Goal: Task Accomplishment & Management: Use online tool/utility

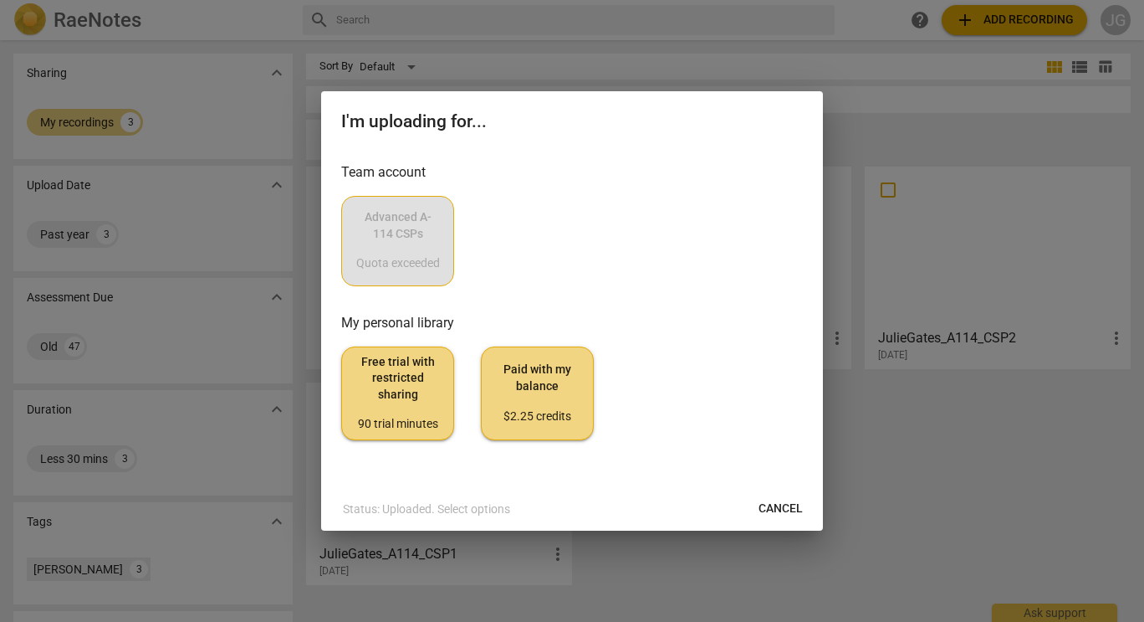
click at [409, 246] on div "Advanced A-114 CSPs Quota exceeded" at bounding box center [572, 241] width 462 height 90
click at [781, 514] on span "Cancel" at bounding box center [781, 508] width 44 height 17
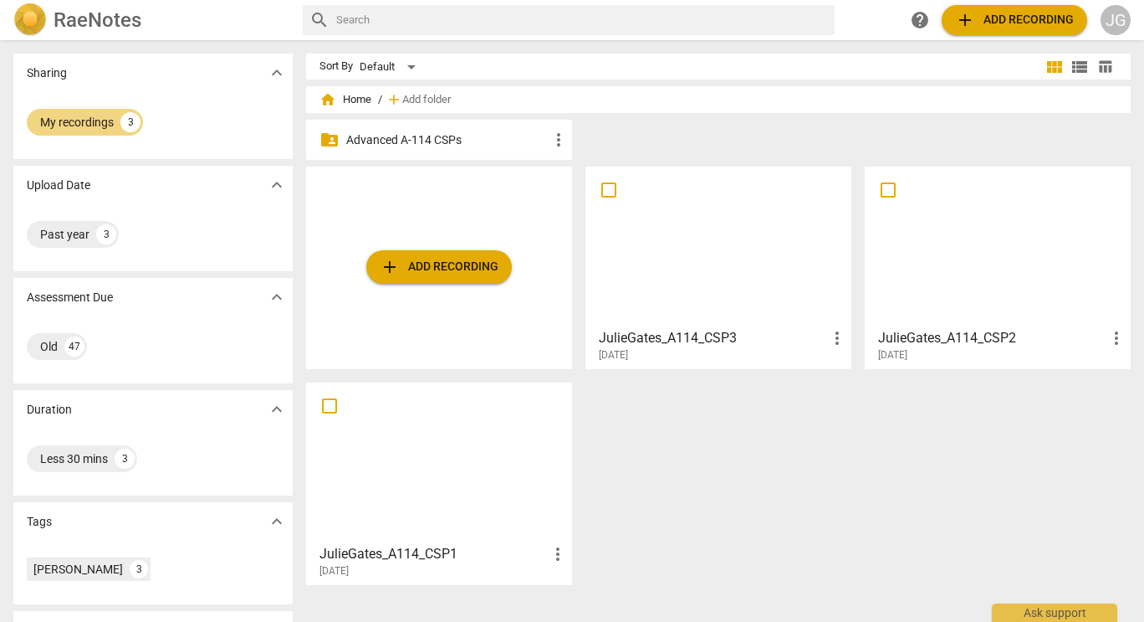
click at [433, 259] on span "add Add recording" at bounding box center [439, 267] width 119 height 20
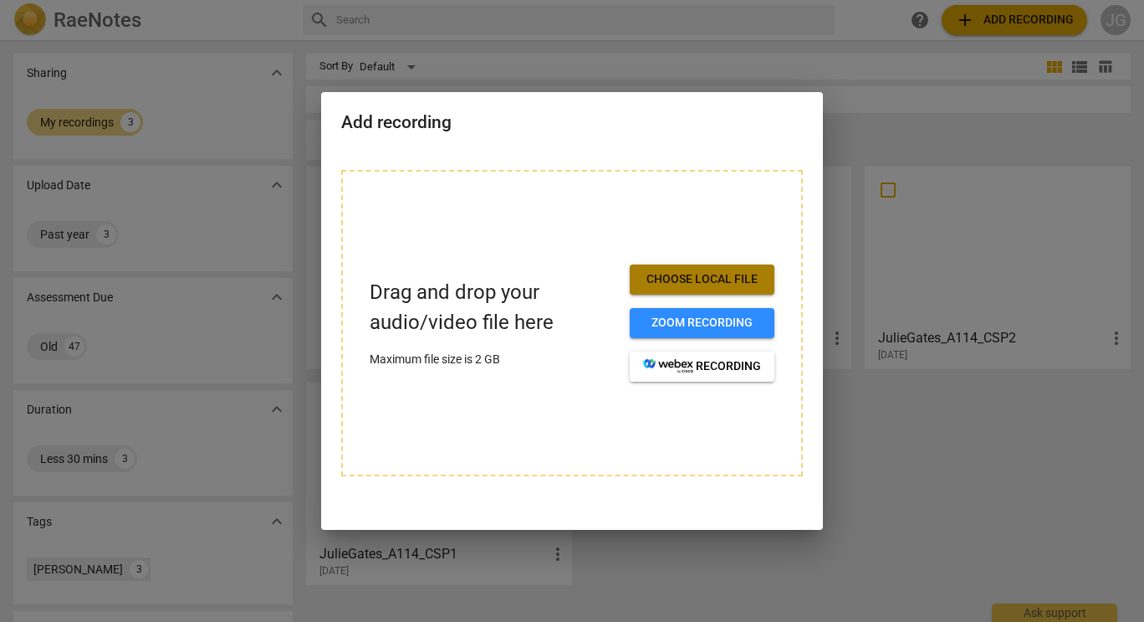
click at [734, 274] on span "Choose local file" at bounding box center [702, 279] width 118 height 17
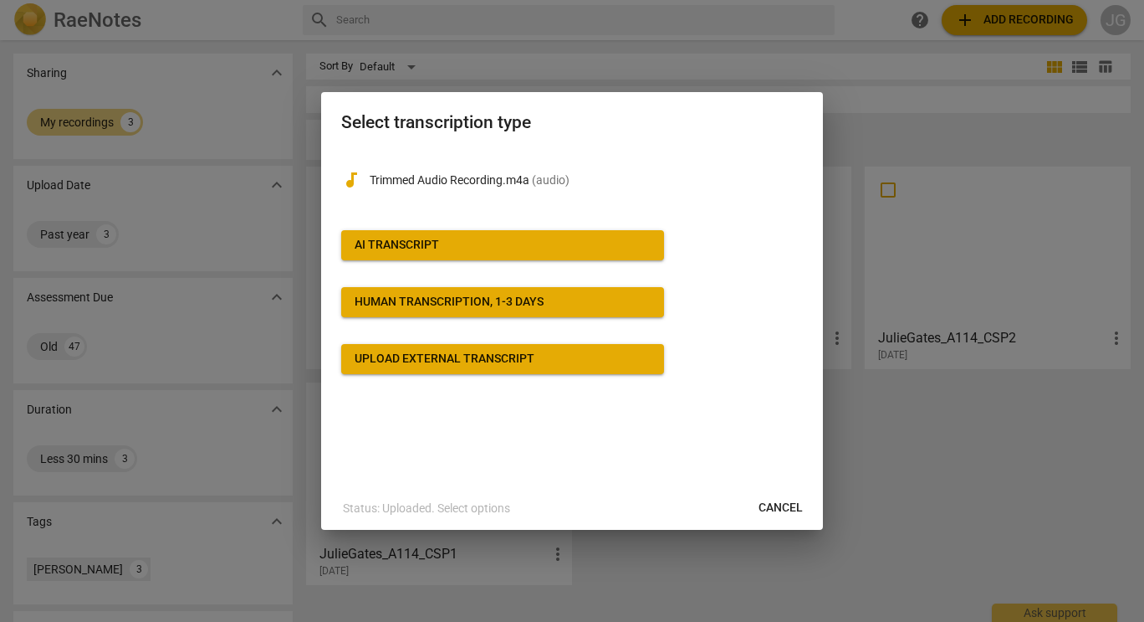
click at [791, 509] on span "Cancel" at bounding box center [781, 507] width 44 height 17
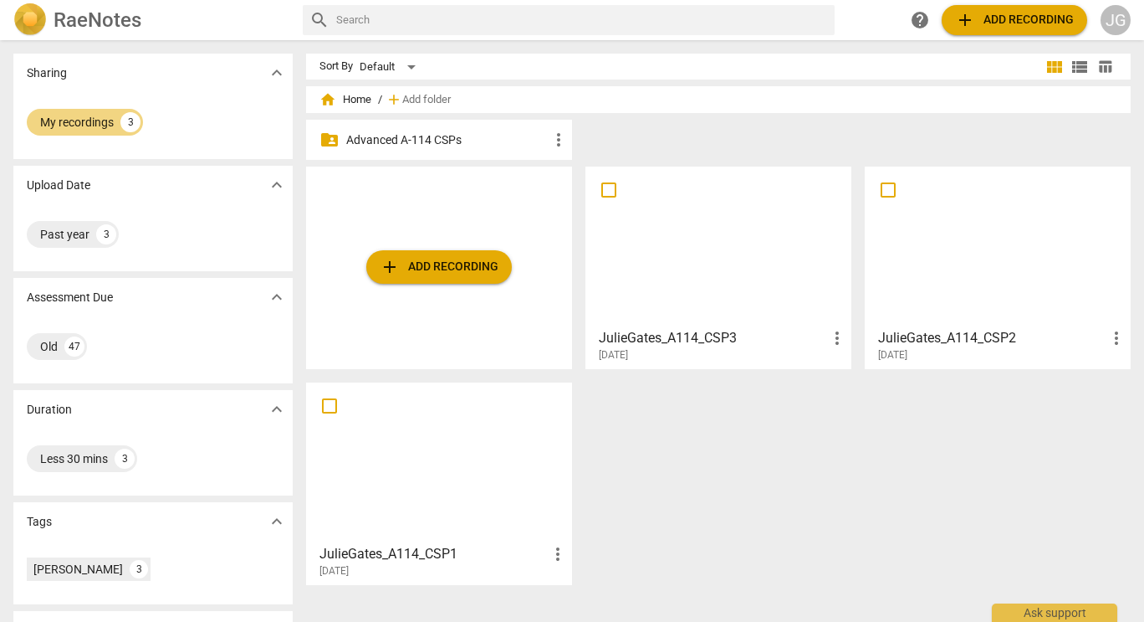
click at [444, 266] on span "add Add recording" at bounding box center [439, 267] width 119 height 20
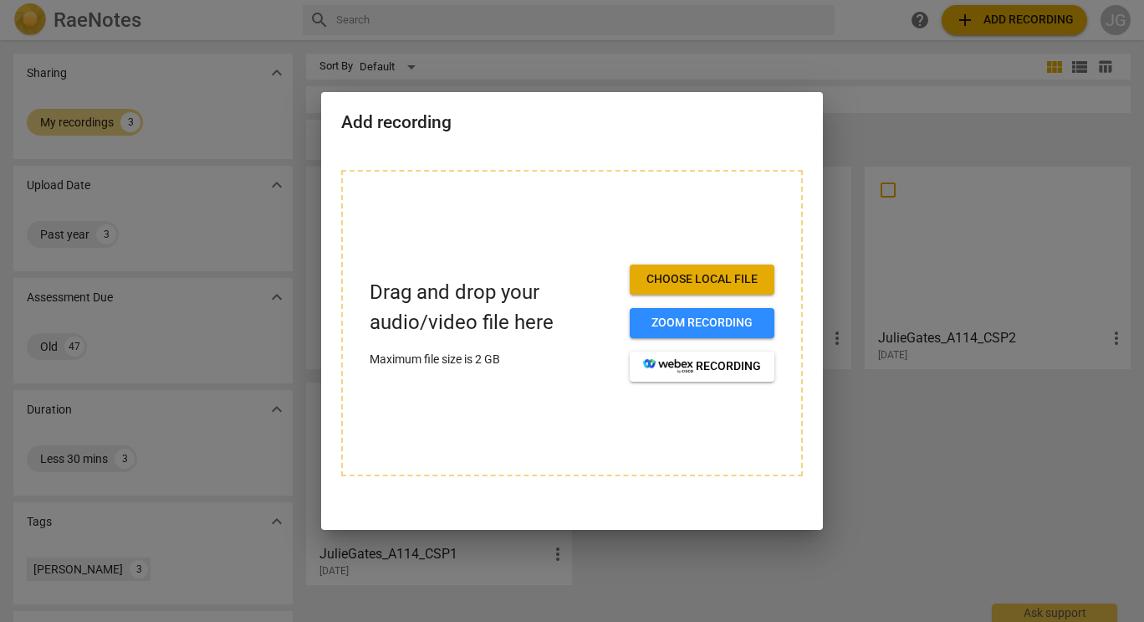
click at [905, 463] on div at bounding box center [572, 311] width 1144 height 622
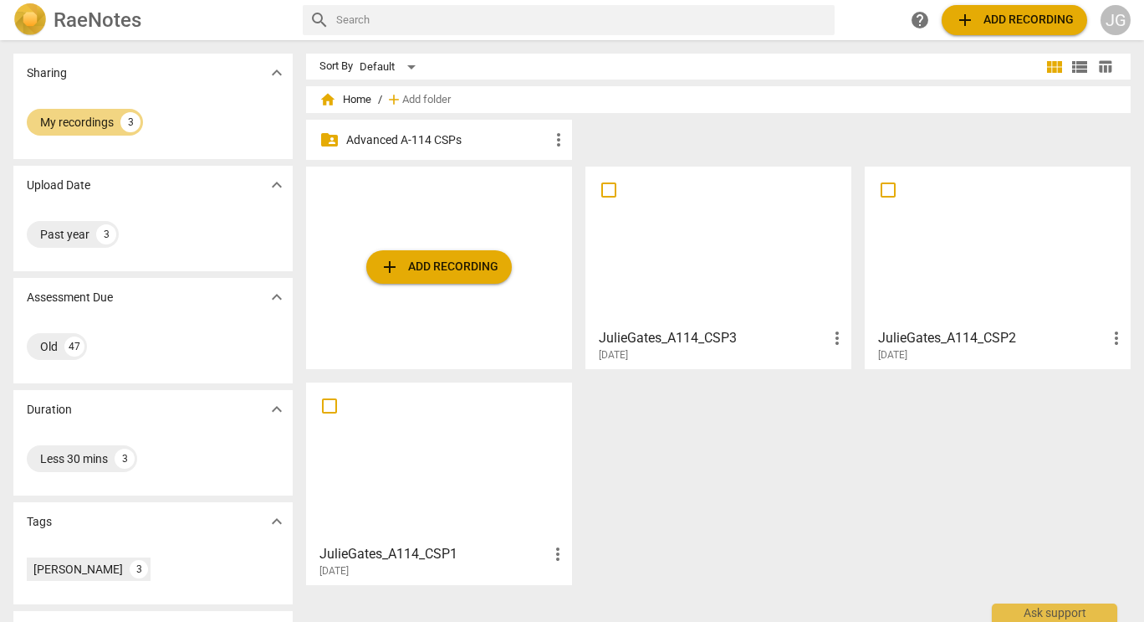
click at [425, 264] on span "add Add recording" at bounding box center [439, 267] width 119 height 20
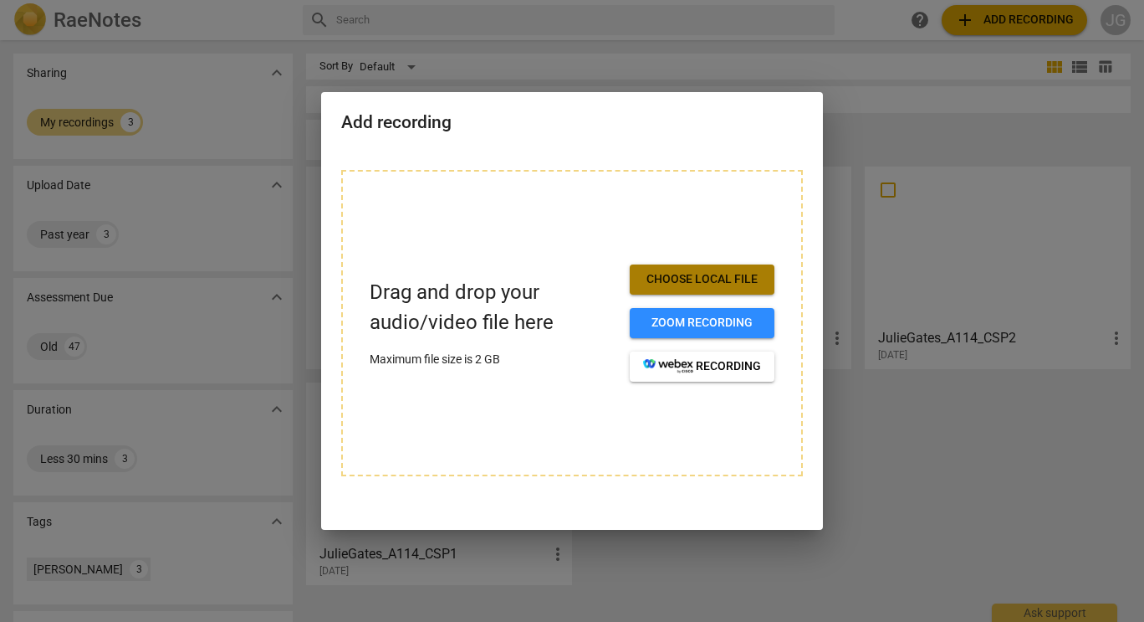
click at [717, 288] on button "Choose local file" at bounding box center [702, 279] width 145 height 30
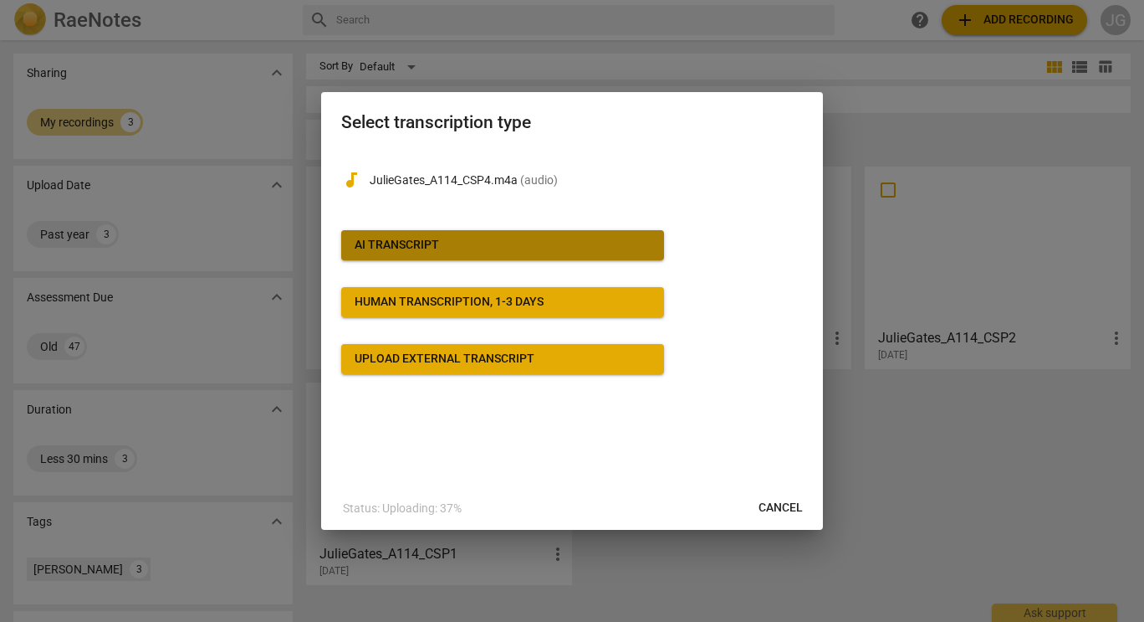
click at [411, 251] on div "AI Transcript" at bounding box center [397, 245] width 84 height 17
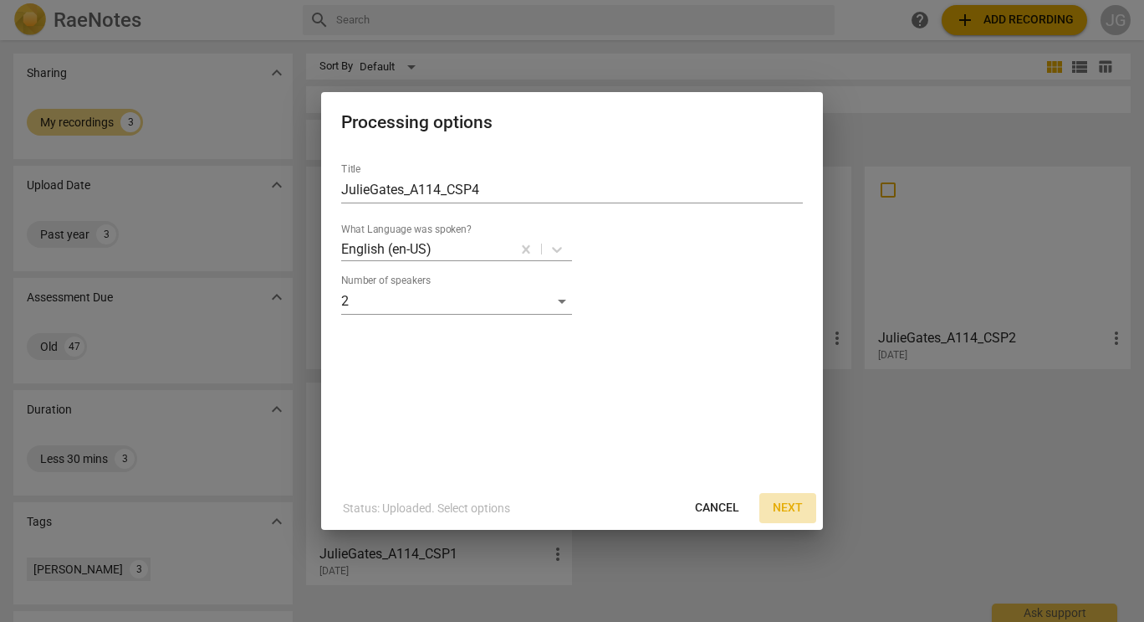
click at [789, 506] on span "Next" at bounding box center [788, 507] width 30 height 17
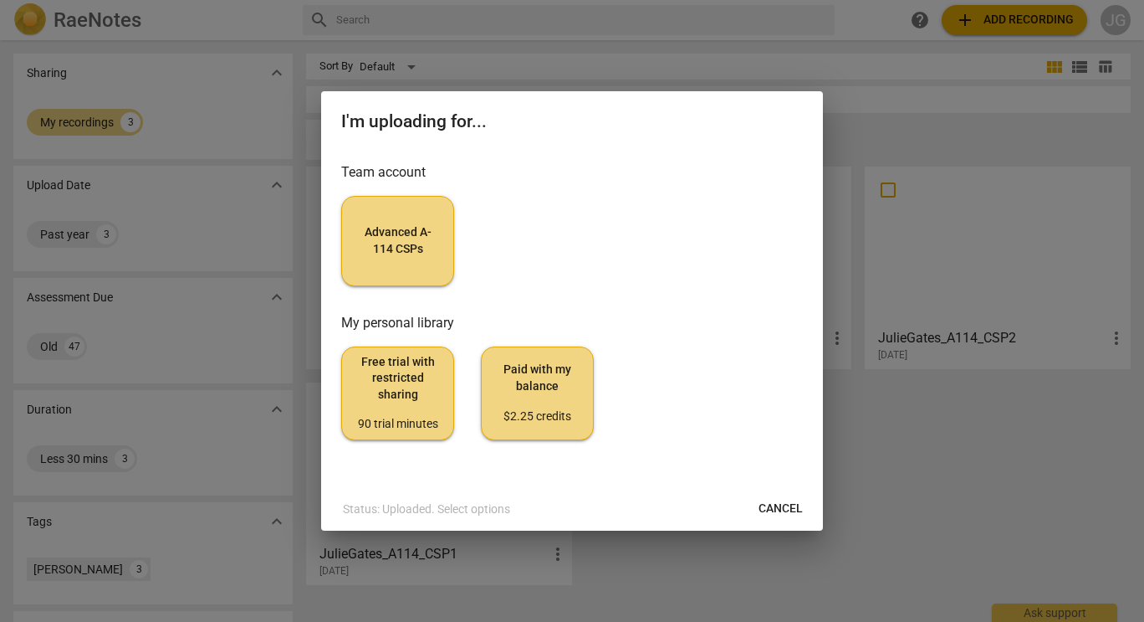
click at [410, 255] on span "Advanced A-114 CSPs" at bounding box center [398, 240] width 84 height 33
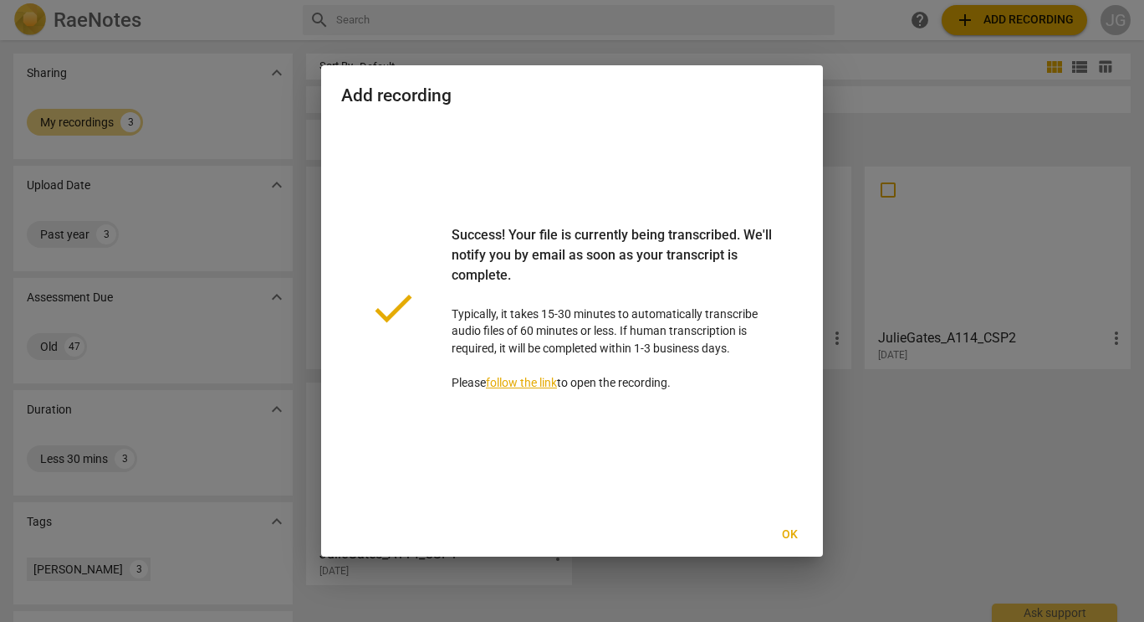
click at [790, 535] on span "Ok" at bounding box center [789, 534] width 27 height 17
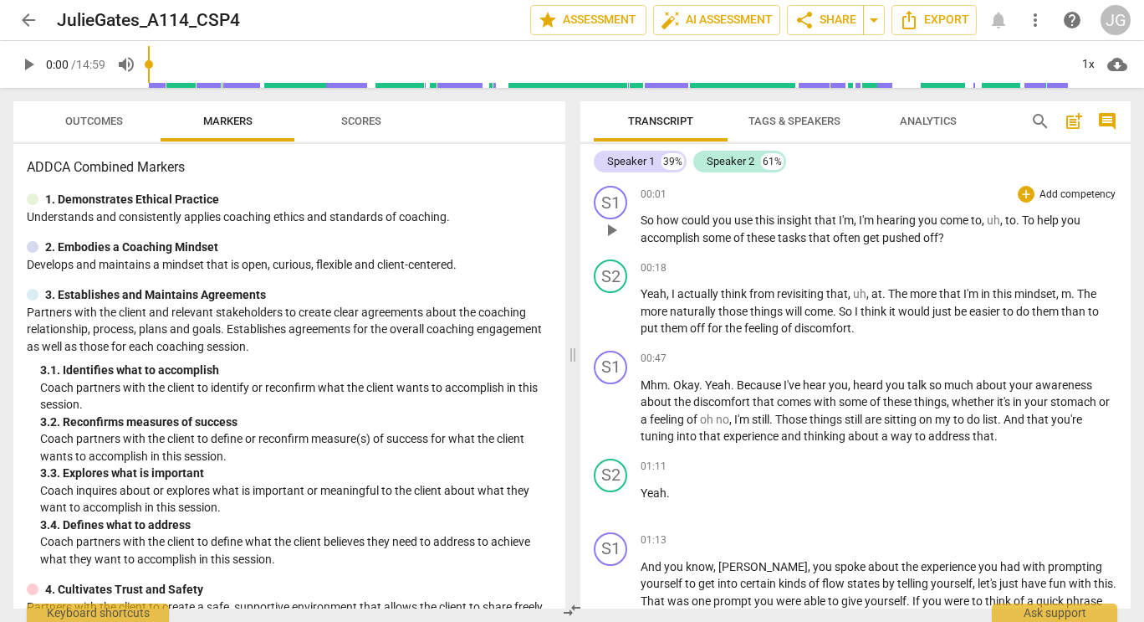
click at [1022, 223] on span "." at bounding box center [1019, 219] width 6 height 13
click at [1076, 298] on span "." at bounding box center [1075, 293] width 6 height 13
click at [851, 389] on span "," at bounding box center [850, 384] width 5 height 13
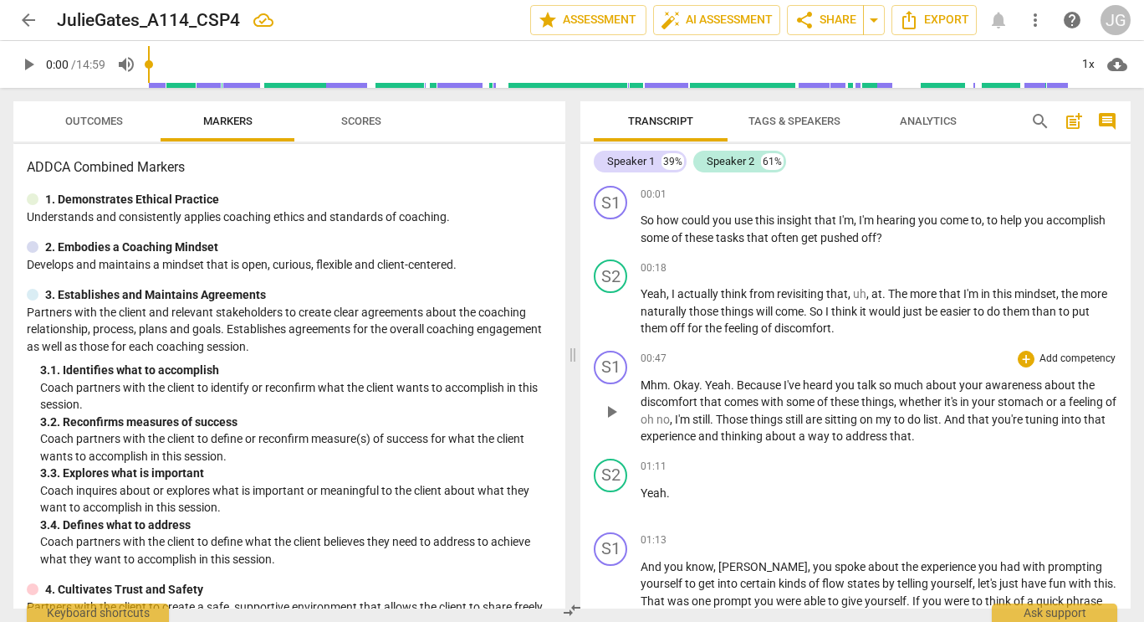
click at [735, 422] on span "Those" at bounding box center [733, 418] width 34 height 13
drag, startPoint x: 1132, startPoint y: 192, endPoint x: 1137, endPoint y: 242, distance: 49.6
click at [1137, 242] on div "Transcript Tags & Speakers Analytics search post_add comment Speaker 1 39% Spea…" at bounding box center [859, 355] width 571 height 534
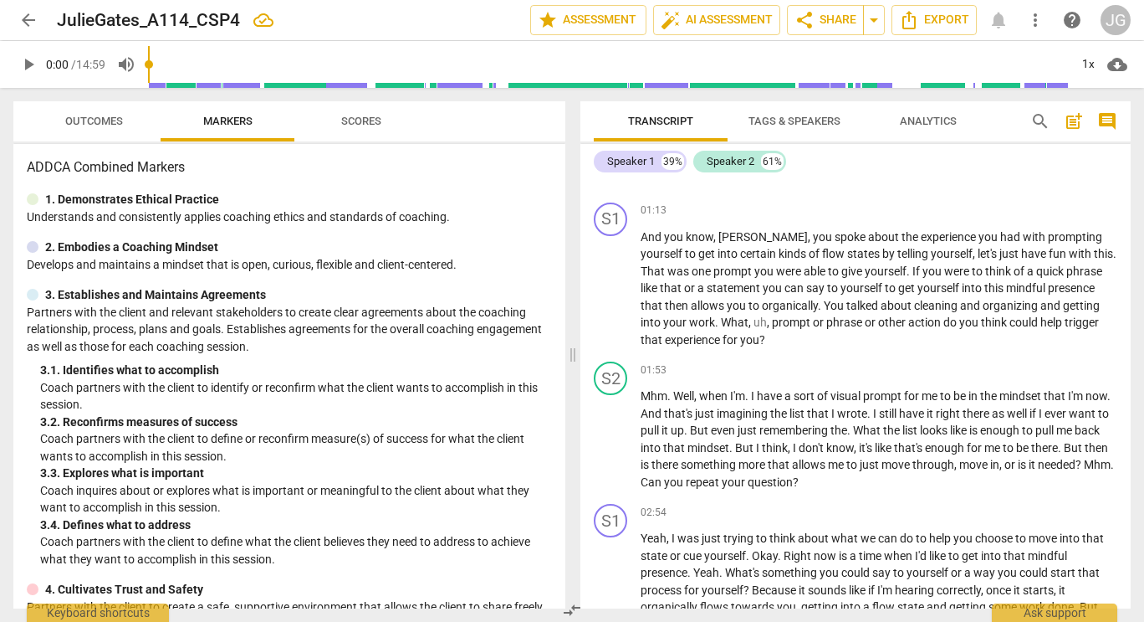
scroll to position [324, 0]
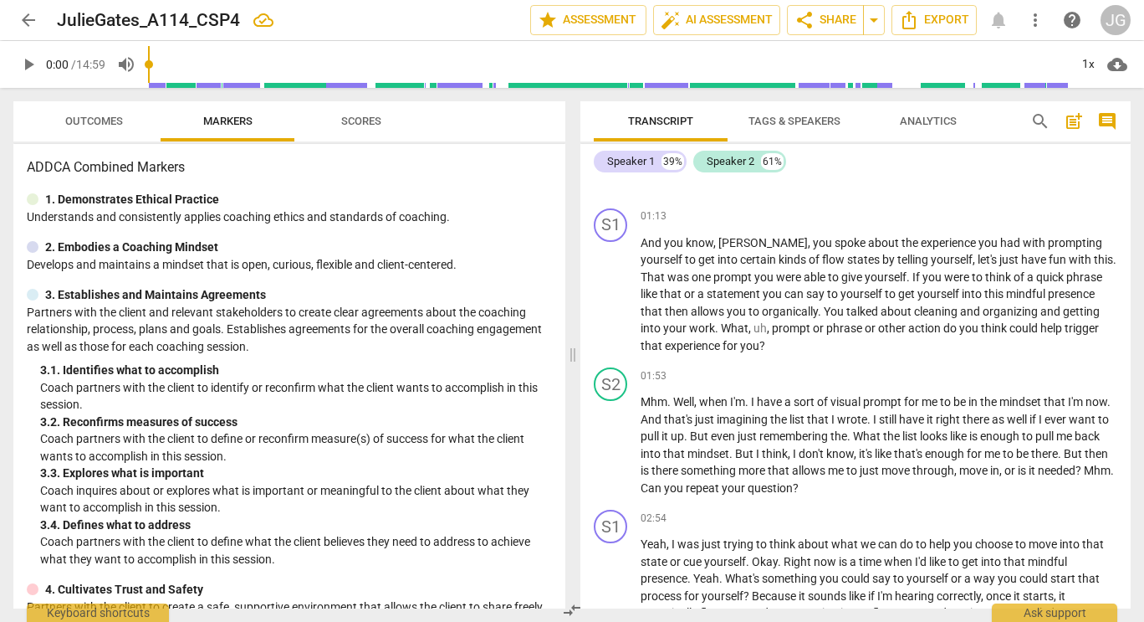
click at [177, 59] on input "range" at bounding box center [608, 65] width 921 height 54
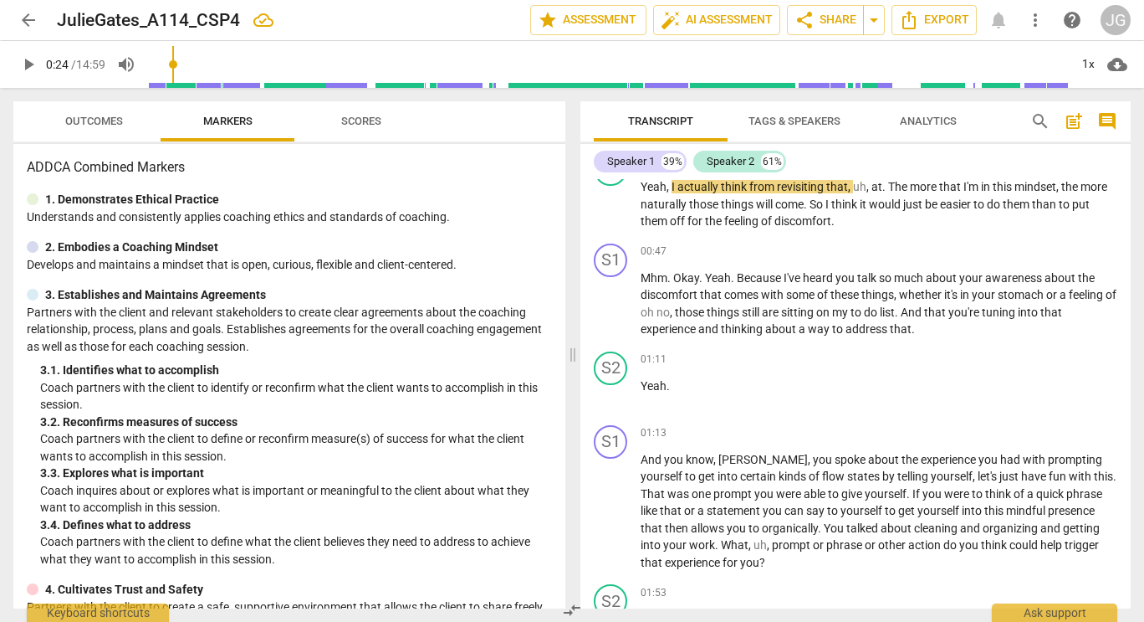
click at [30, 64] on span "play_arrow" at bounding box center [28, 64] width 20 height 20
type input "26"
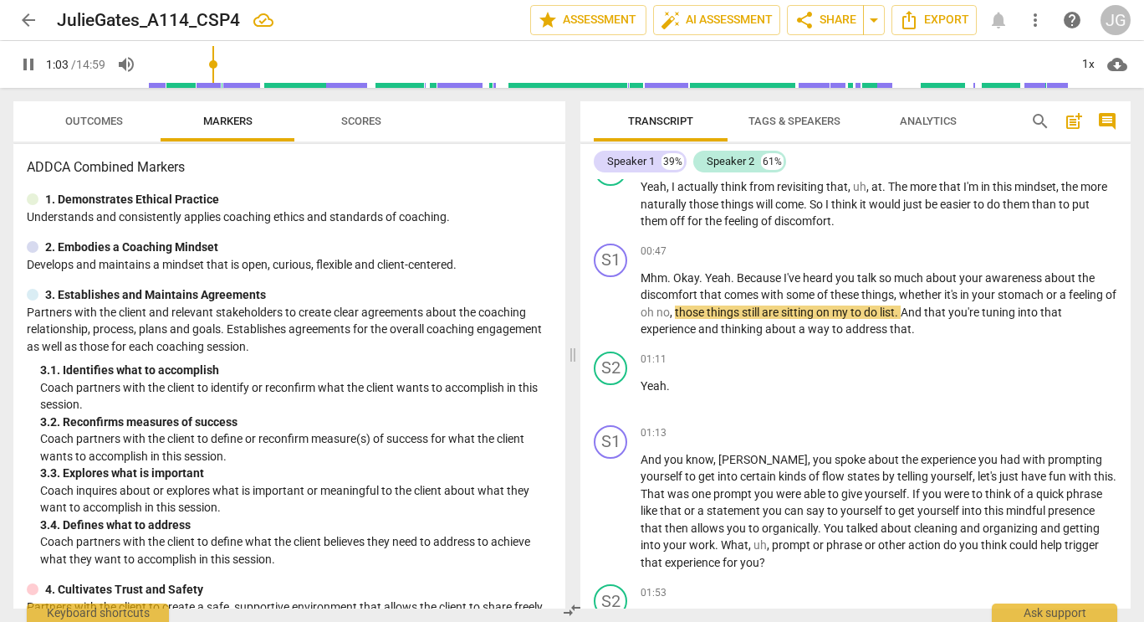
click at [216, 60] on input "range" at bounding box center [608, 65] width 921 height 54
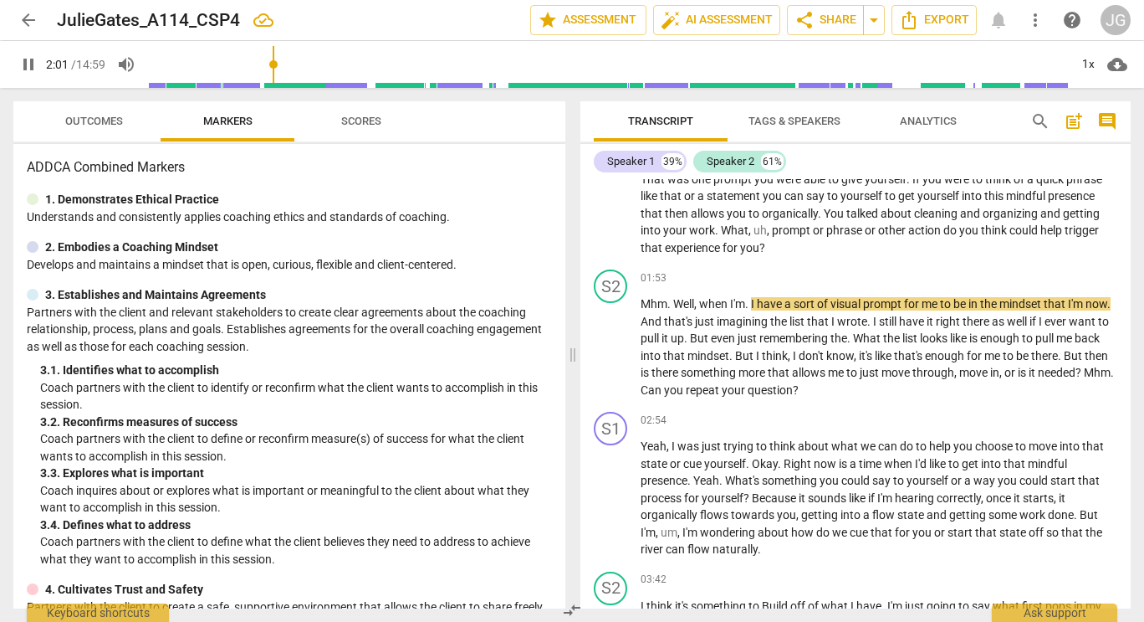
scroll to position [418, 0]
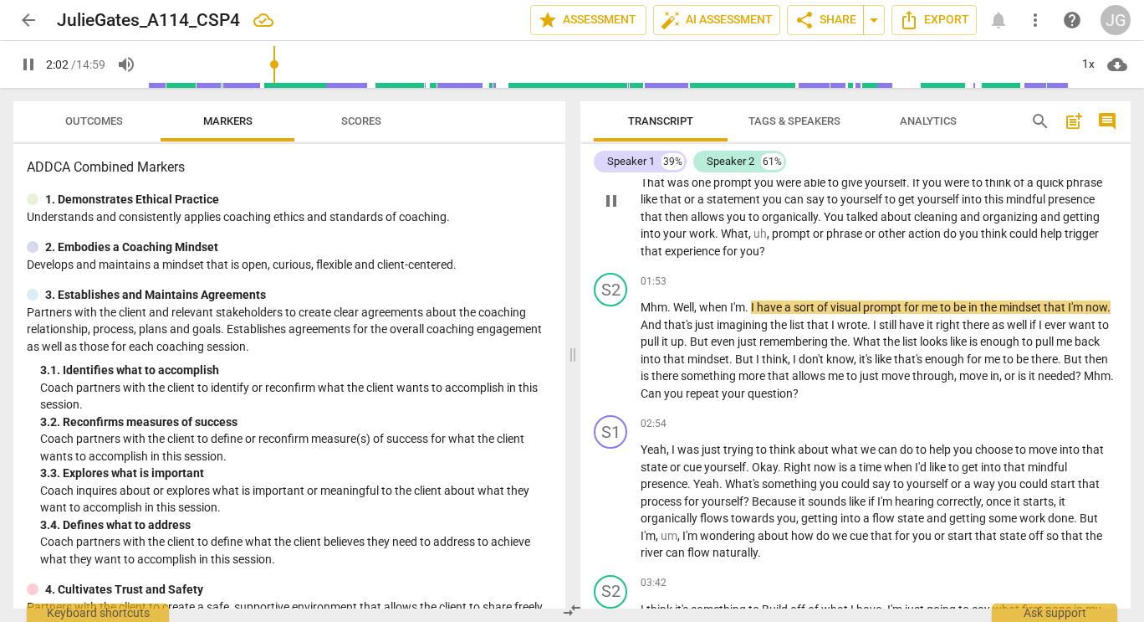
click at [818, 221] on span "." at bounding box center [821, 216] width 6 height 13
type input "125"
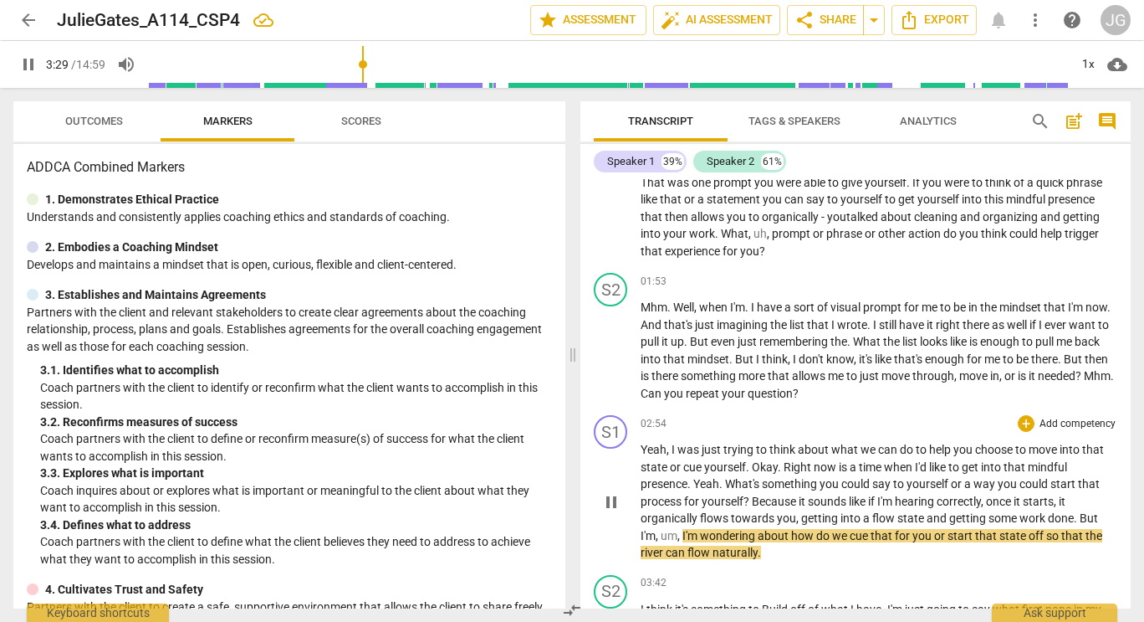
click at [801, 518] on span "getting" at bounding box center [820, 517] width 39 height 13
type input "210"
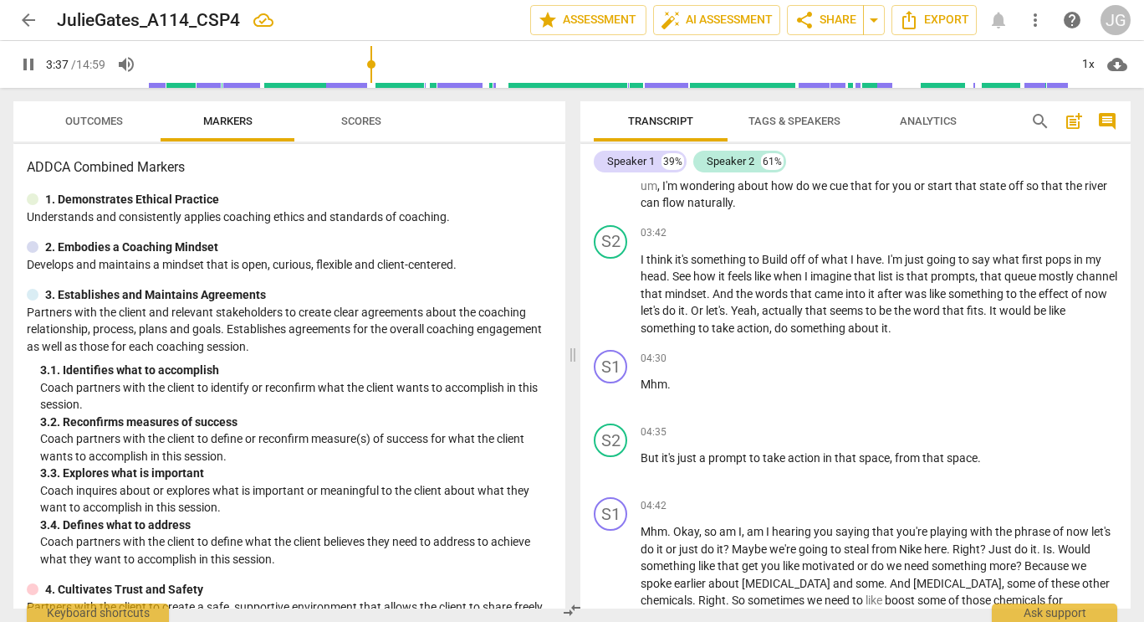
scroll to position [771, 0]
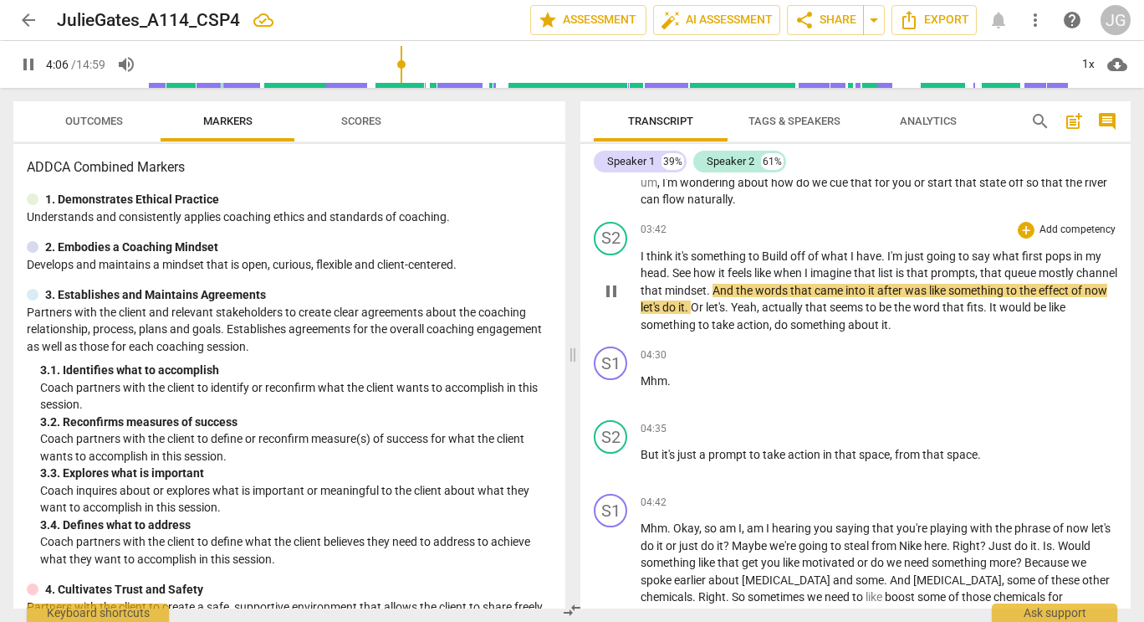
click at [1039, 274] on span "queue" at bounding box center [1022, 272] width 34 height 13
type input "247"
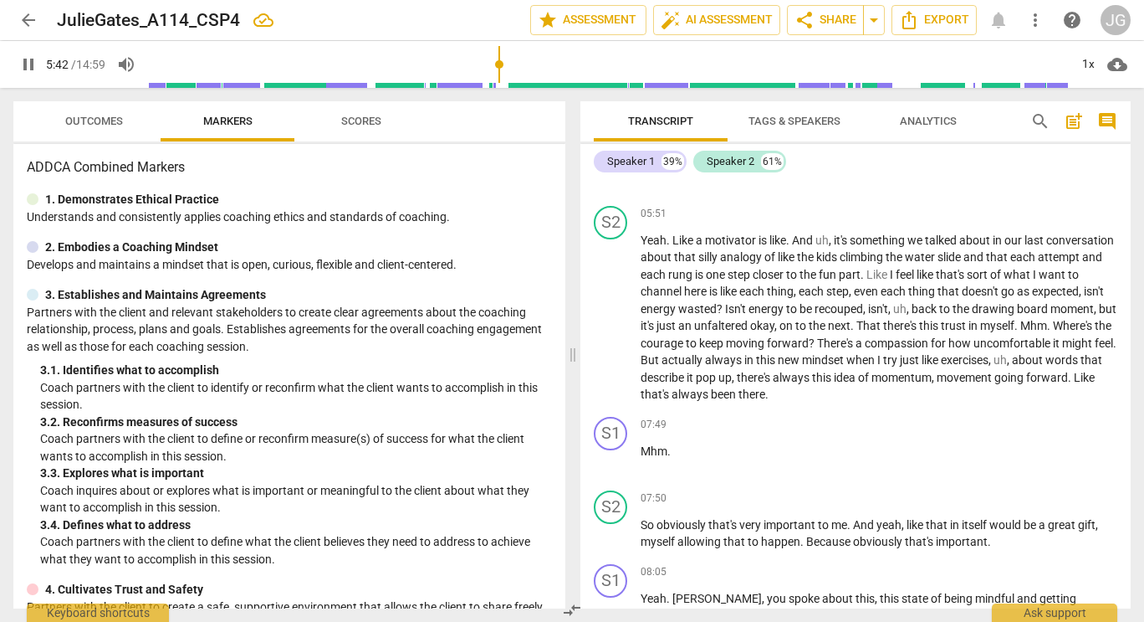
scroll to position [1367, 0]
click at [725, 305] on span "?" at bounding box center [721, 307] width 8 height 13
type input "396"
click at [605, 61] on input "range" at bounding box center [608, 65] width 921 height 54
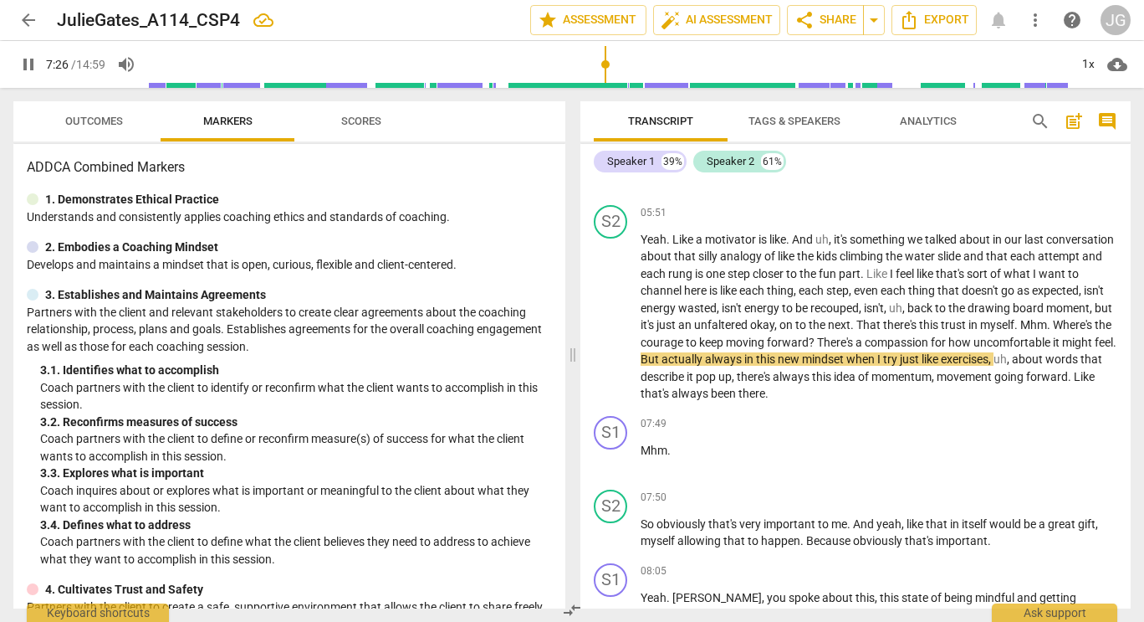
click at [618, 61] on input "range" at bounding box center [608, 65] width 921 height 54
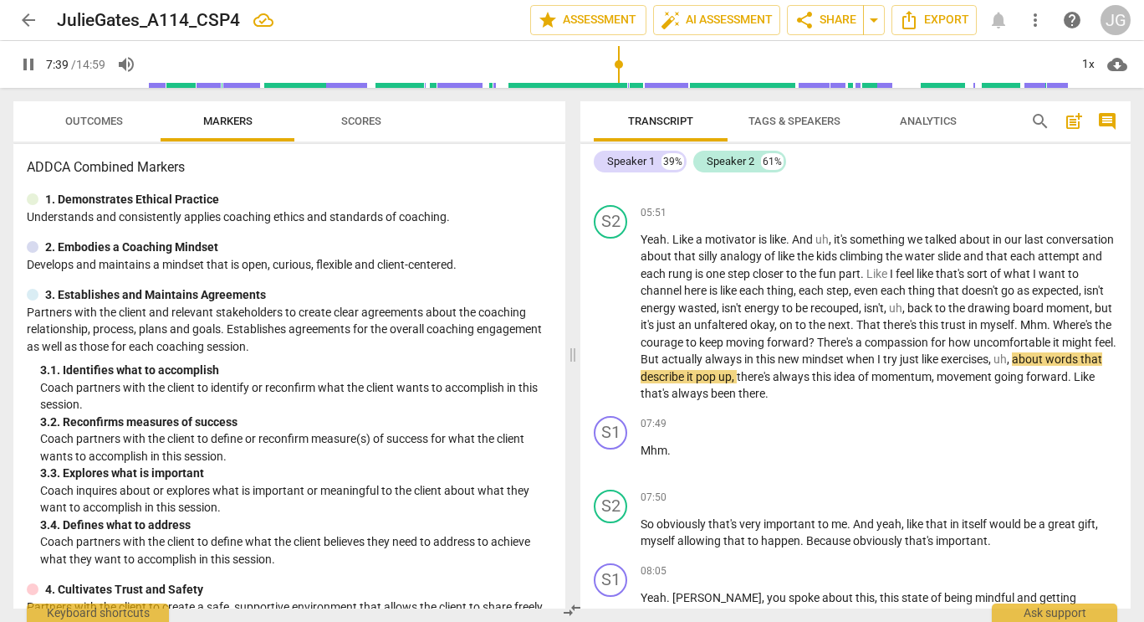
click at [639, 62] on input "range" at bounding box center [608, 65] width 921 height 54
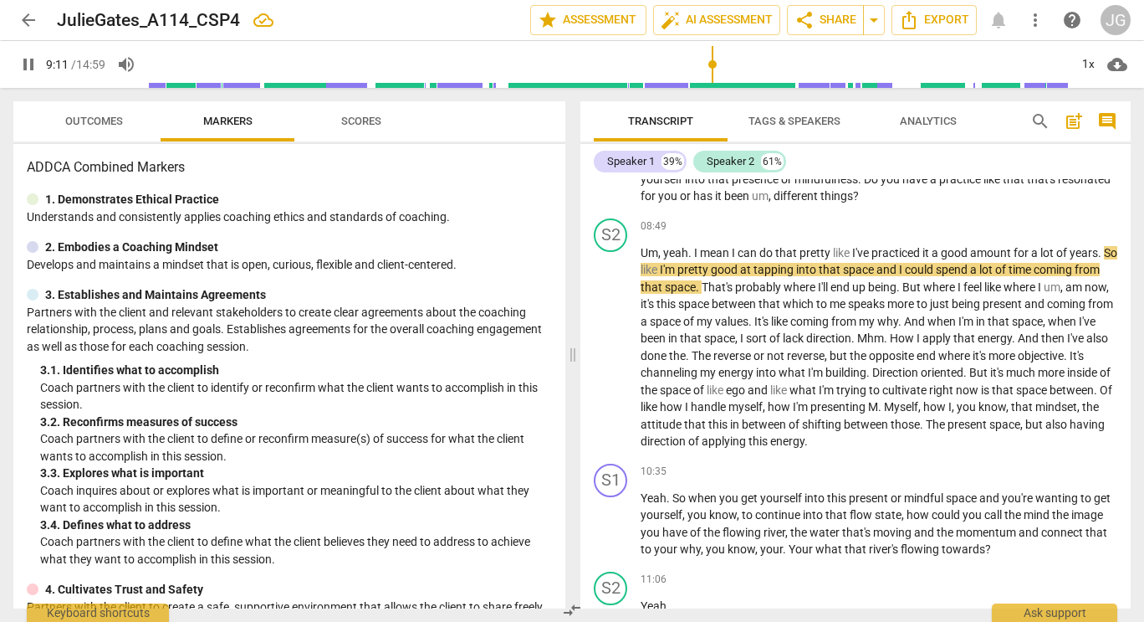
scroll to position [1939, 0]
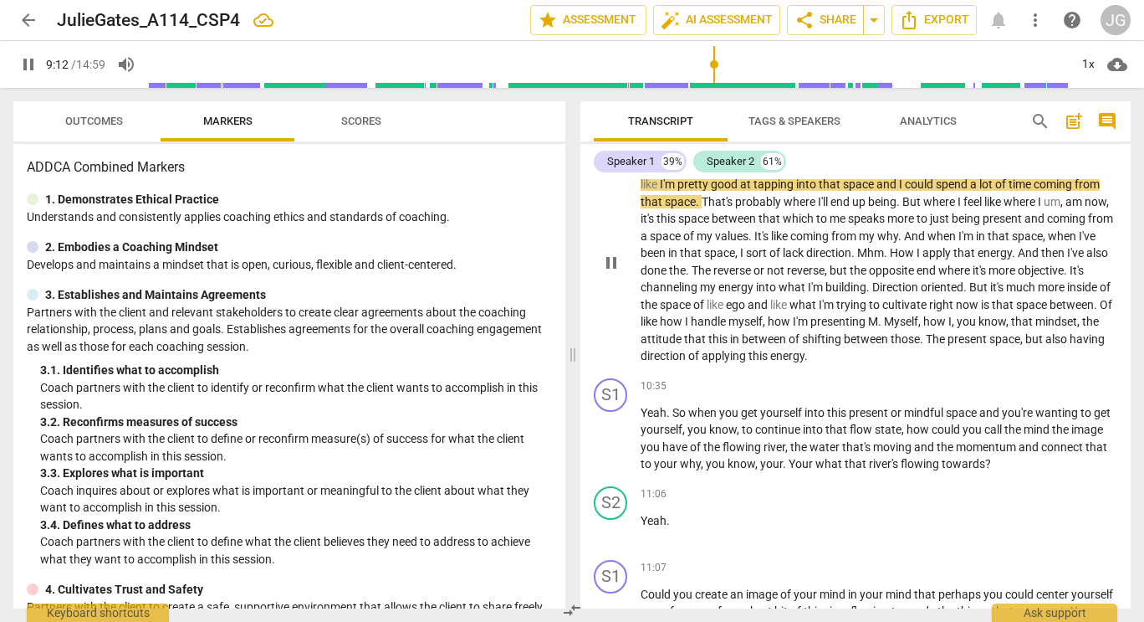
click at [884, 323] on span "." at bounding box center [881, 321] width 6 height 13
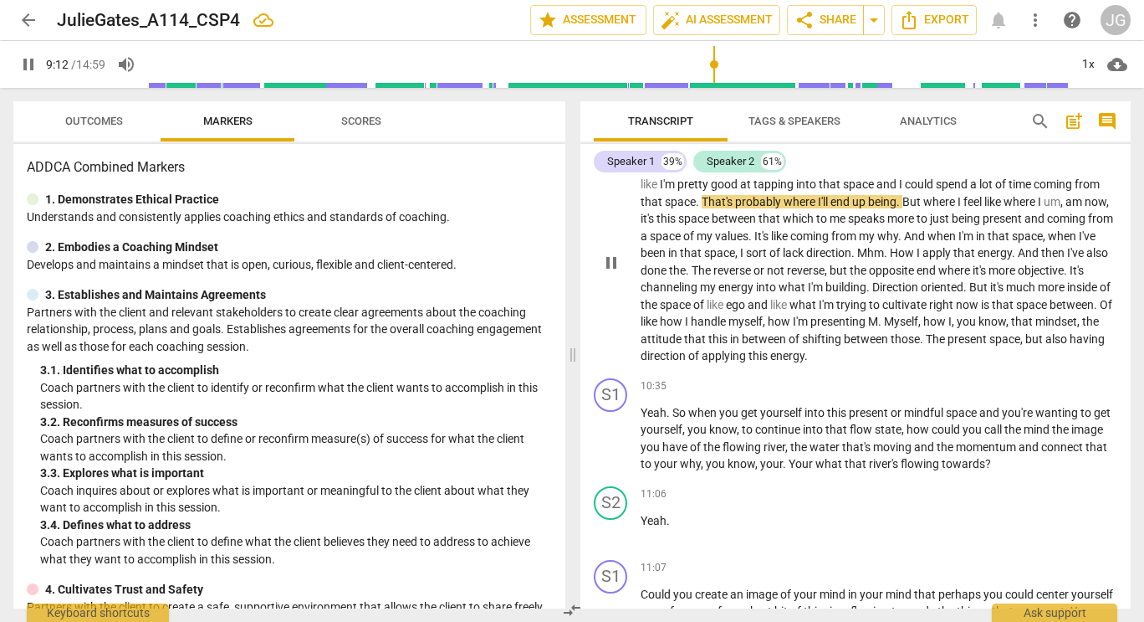
type input "553"
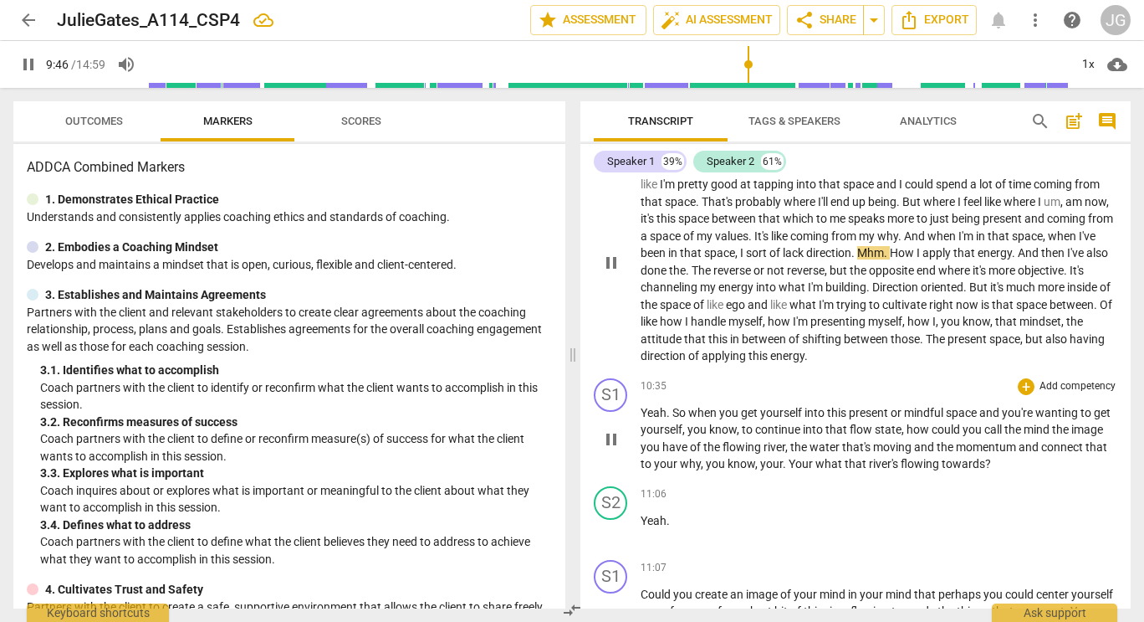
click at [647, 414] on span "Yeah" at bounding box center [654, 412] width 26 height 13
click at [775, 72] on input "range" at bounding box center [608, 65] width 921 height 54
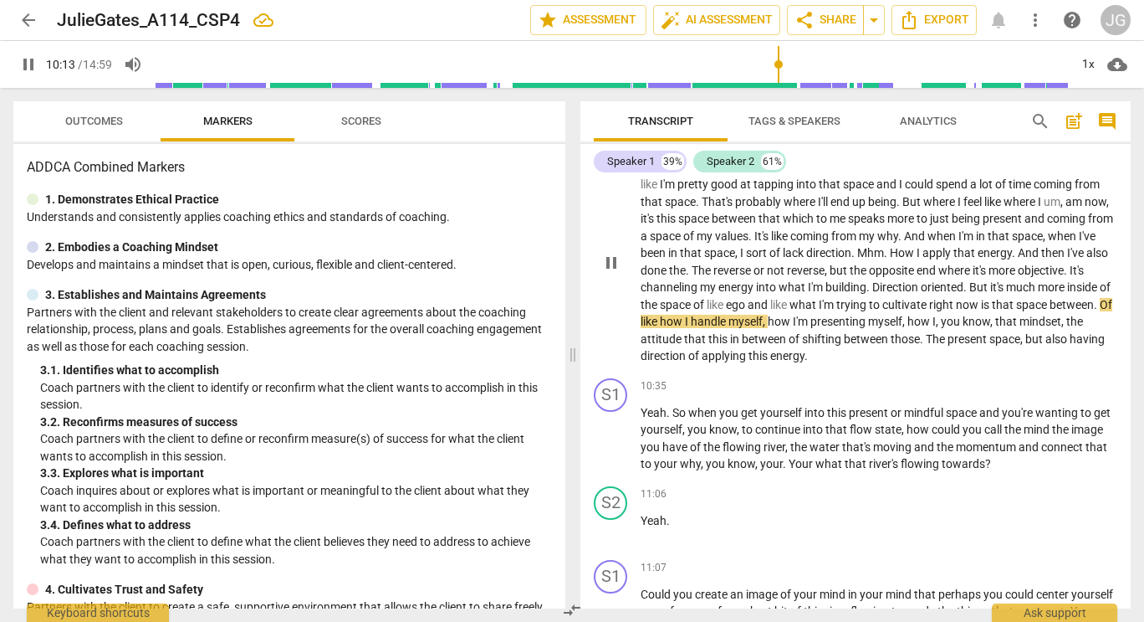
click at [827, 64] on input "range" at bounding box center [612, 65] width 914 height 54
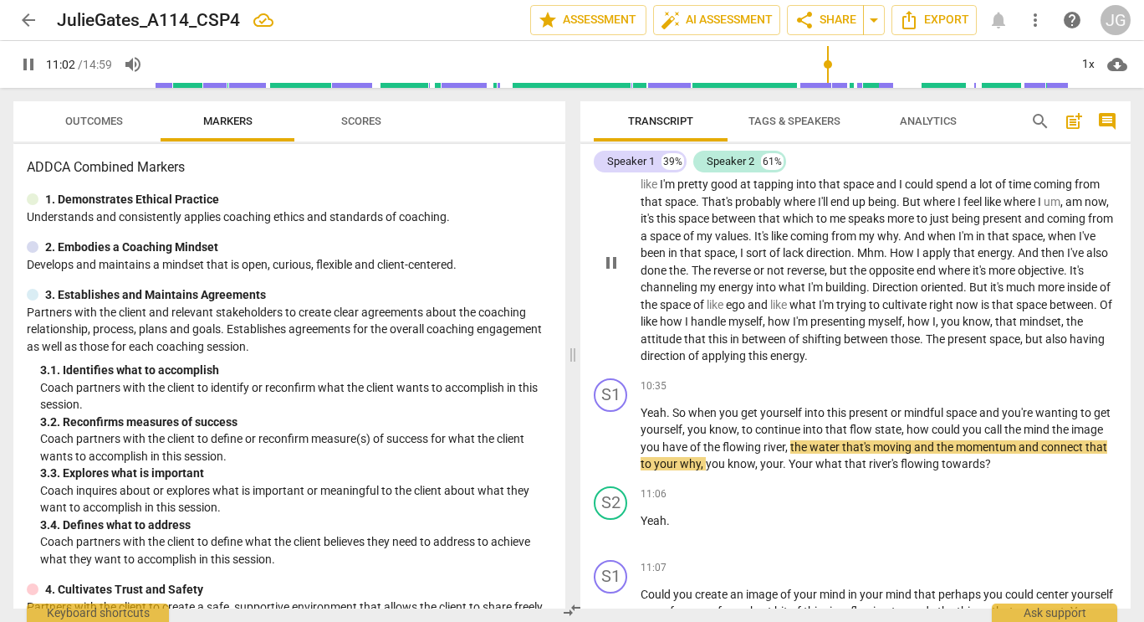
click at [813, 64] on input "range" at bounding box center [612, 65] width 914 height 54
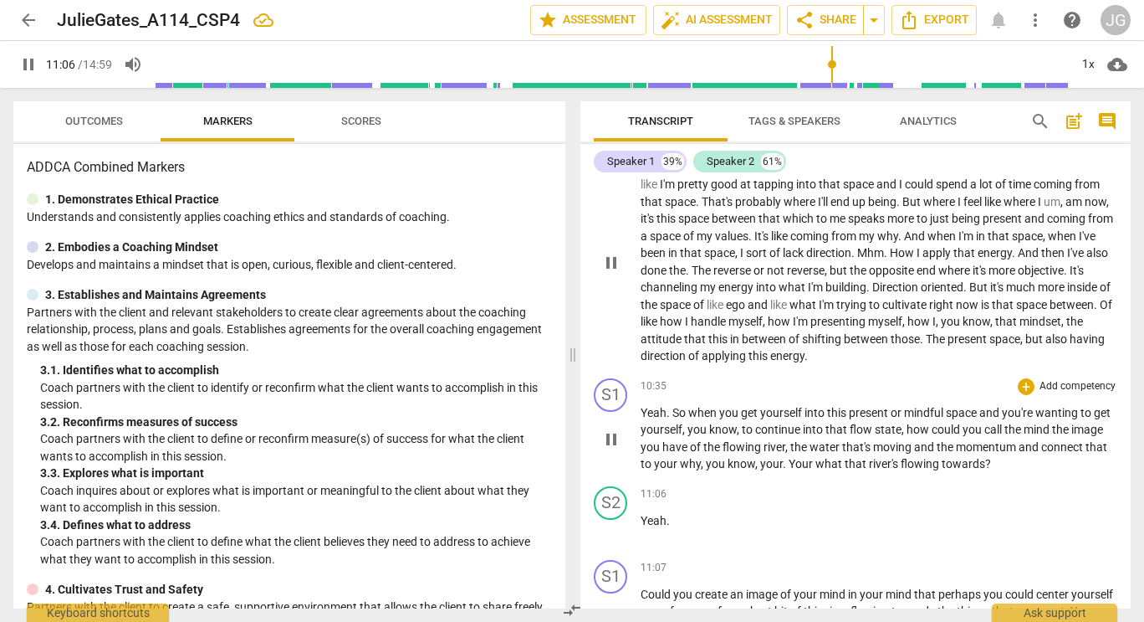
click at [845, 463] on span "what" at bounding box center [830, 463] width 29 height 13
type input "667"
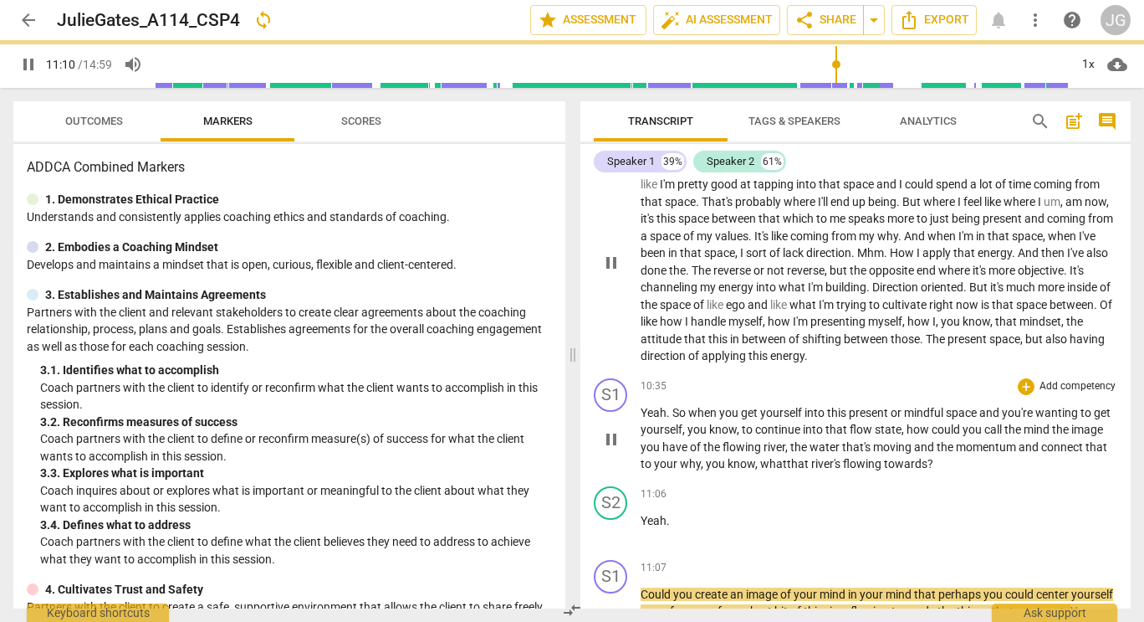
click at [934, 465] on span "?" at bounding box center [931, 463] width 6 height 13
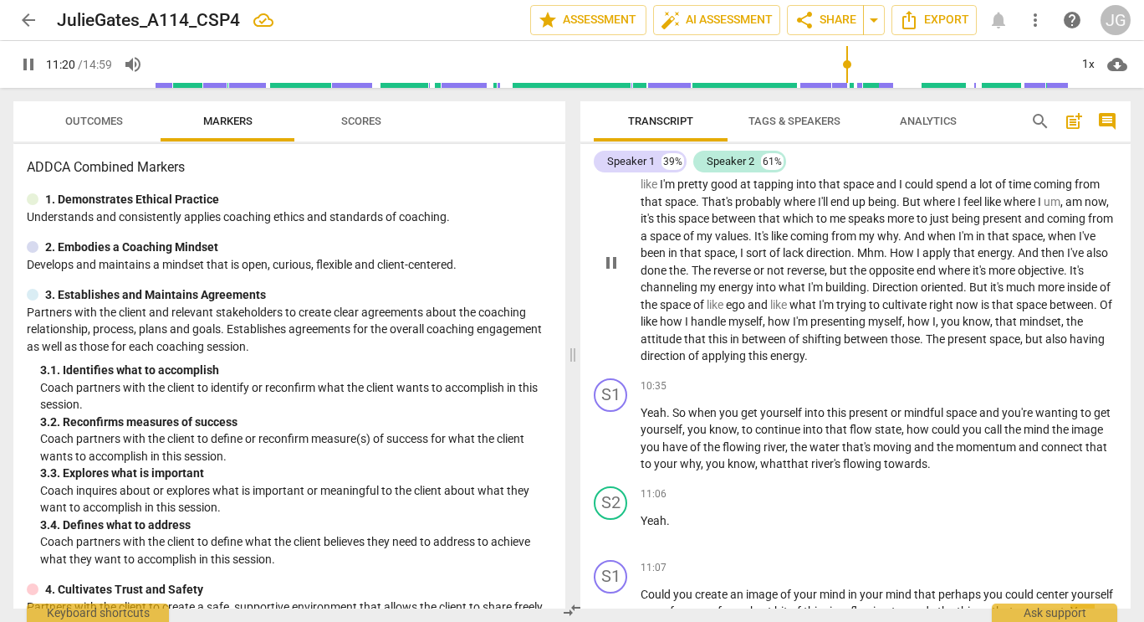
scroll to position [2381, 0]
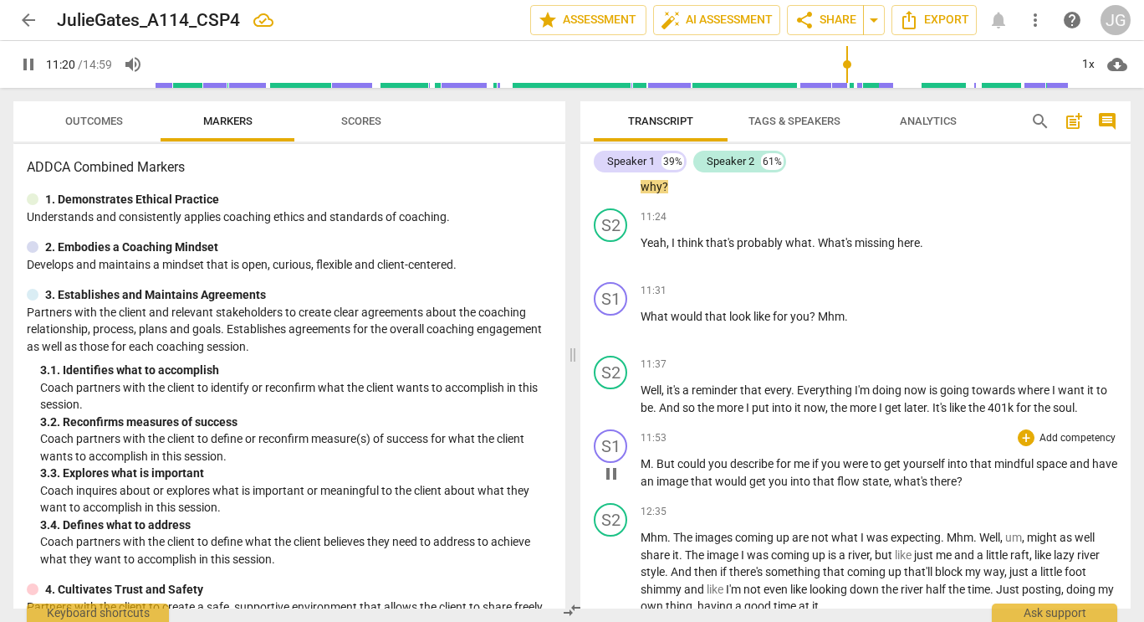
click at [1041, 436] on p "Add competency" at bounding box center [1077, 438] width 79 height 15
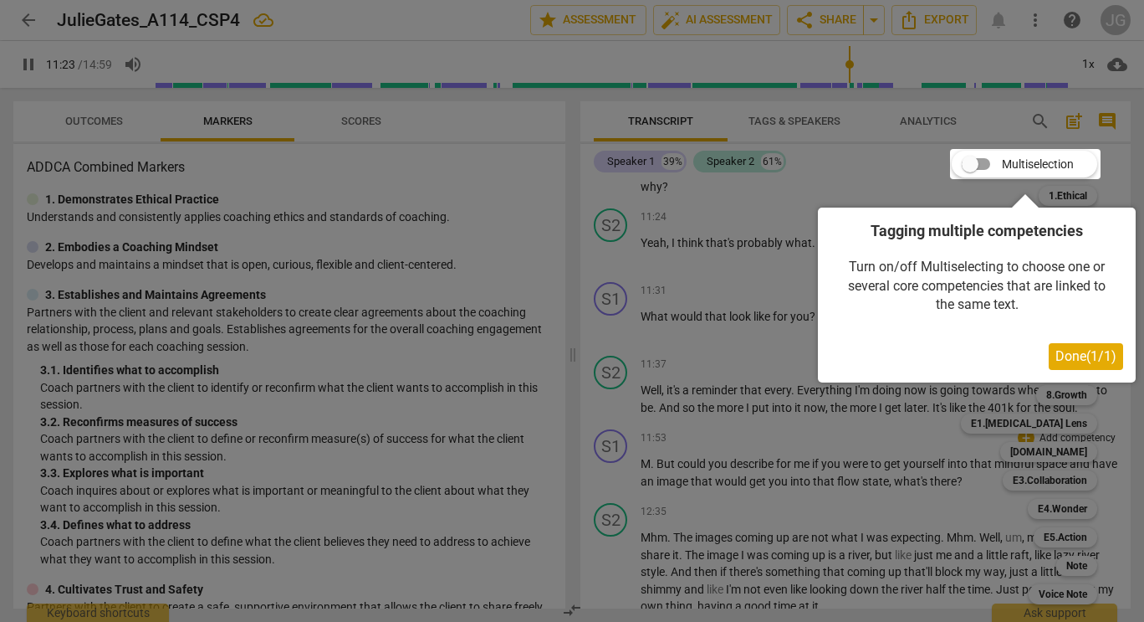
click at [881, 445] on div at bounding box center [572, 311] width 1144 height 622
click at [807, 427] on div at bounding box center [572, 311] width 1144 height 622
click at [871, 179] on div at bounding box center [572, 311] width 1144 height 622
click at [1095, 350] on span "Done ( 1 / 1 )" at bounding box center [1086, 356] width 61 height 16
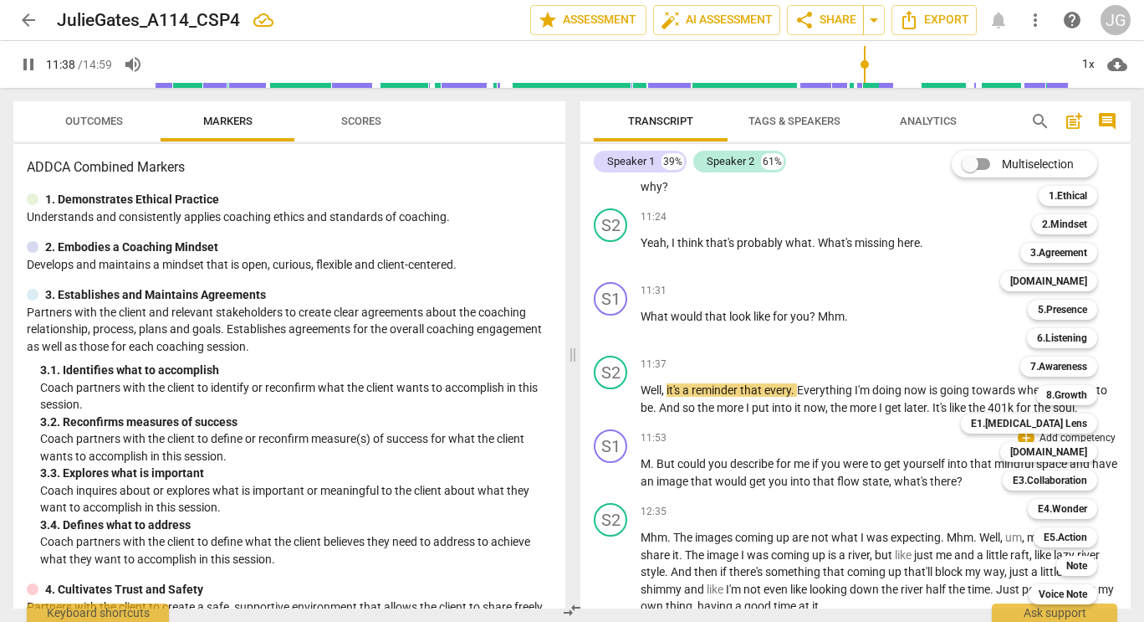
click at [838, 294] on div at bounding box center [572, 311] width 1144 height 622
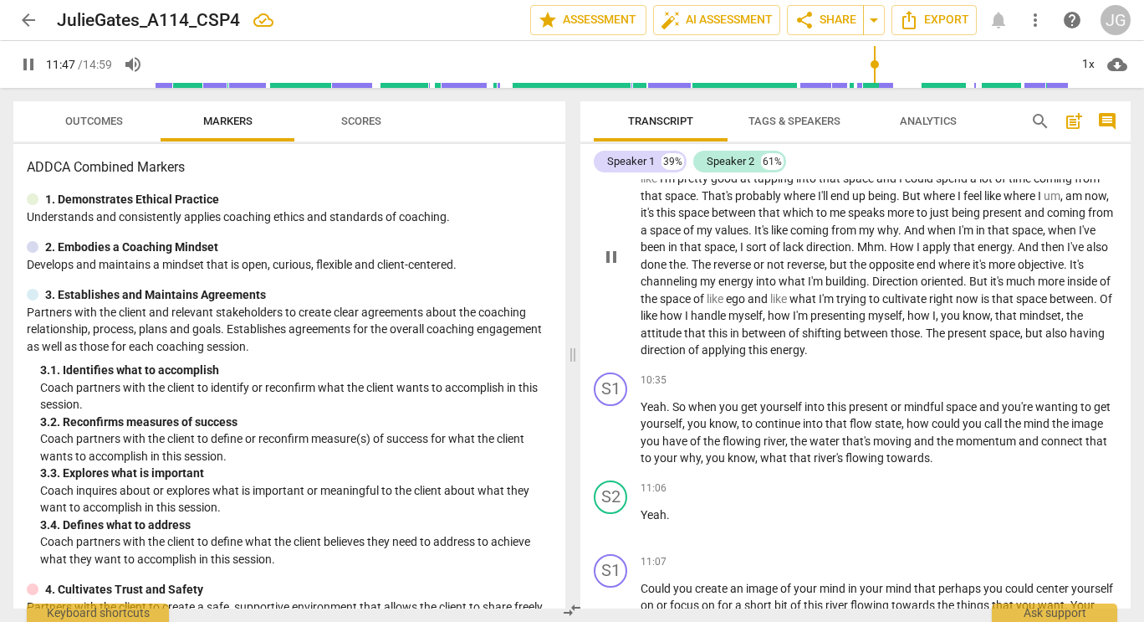
scroll to position [1946, 0]
click at [1024, 425] on span "the" at bounding box center [1014, 422] width 19 height 13
type input "711"
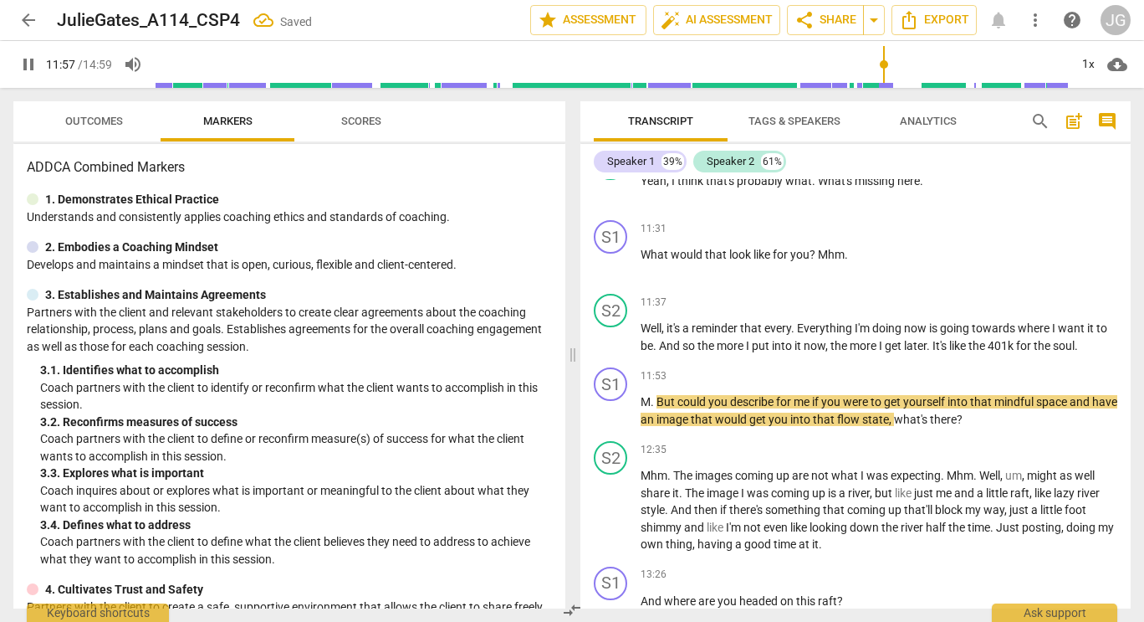
scroll to position [2433, 0]
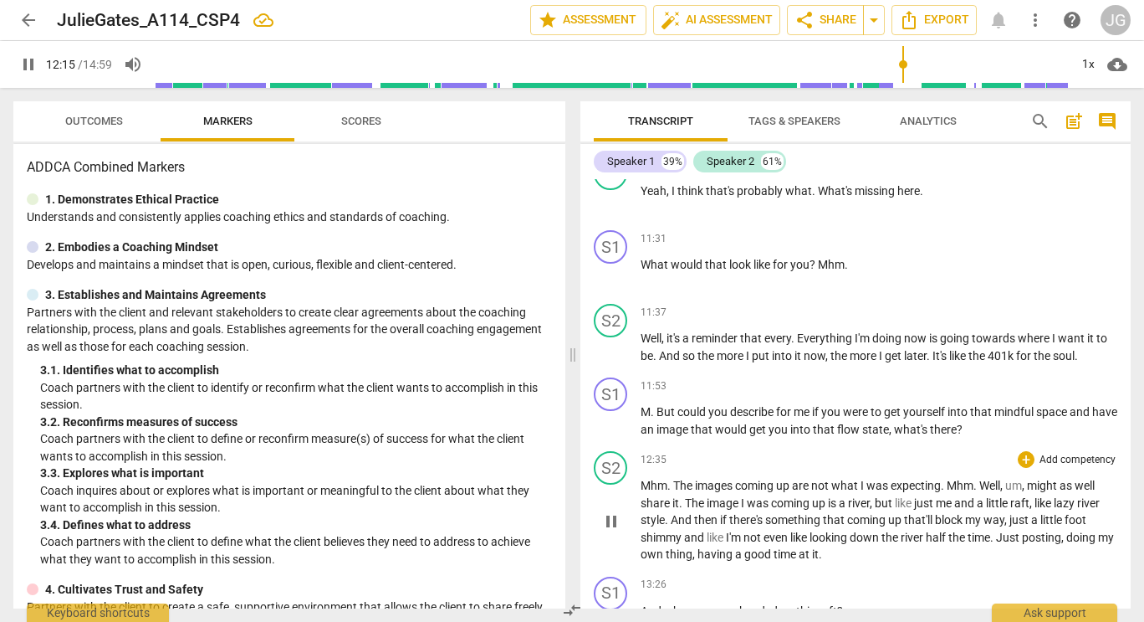
drag, startPoint x: 1131, startPoint y: 505, endPoint x: 1121, endPoint y: 555, distance: 51.2
click at [1121, 555] on div "Transcript Tags & Speakers Analytics search post_add comment Speaker 1 39% Spea…" at bounding box center [859, 355] width 571 height 534
drag, startPoint x: 1131, startPoint y: 518, endPoint x: 1132, endPoint y: 559, distance: 41.0
click at [1132, 559] on div "Transcript Tags & Speakers Analytics search post_add comment Speaker 1 39% Spea…" at bounding box center [859, 355] width 571 height 534
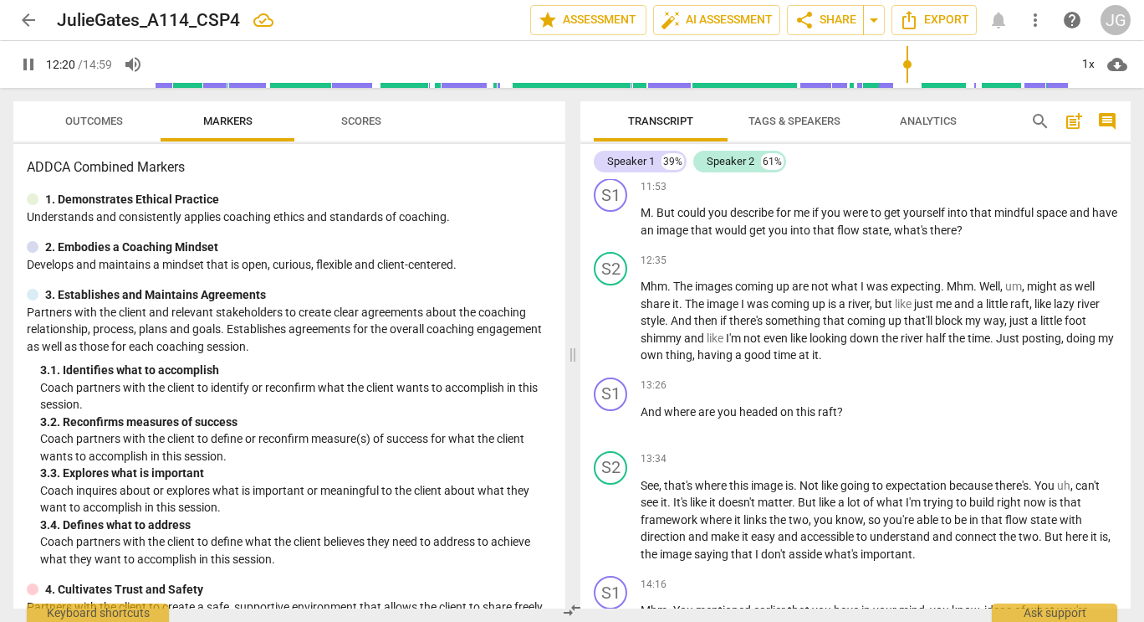
scroll to position [2648, 0]
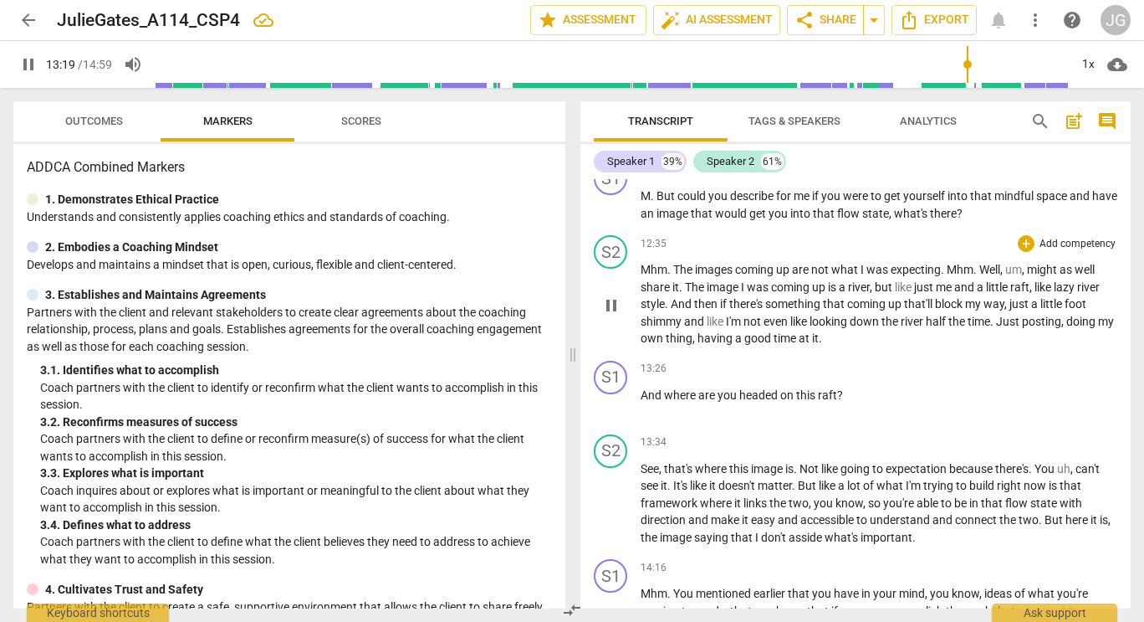
click at [1042, 321] on span "posting" at bounding box center [1041, 321] width 39 height 13
type input "800"
click at [825, 540] on span "asside" at bounding box center [807, 536] width 36 height 13
type input "855"
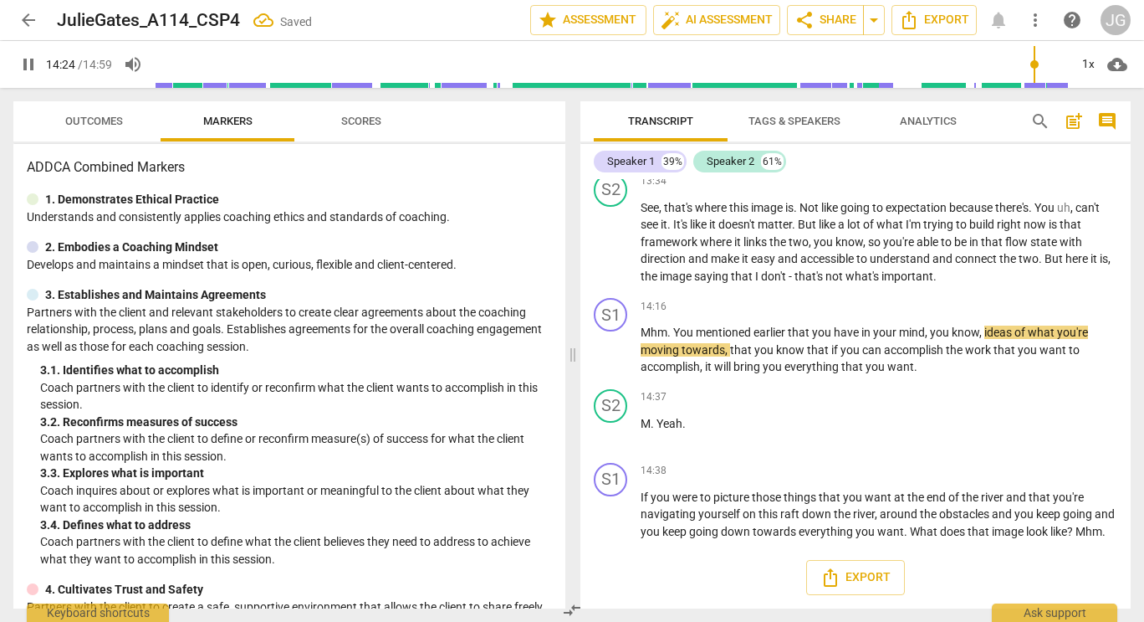
scroll to position [2926, 0]
type input "899"
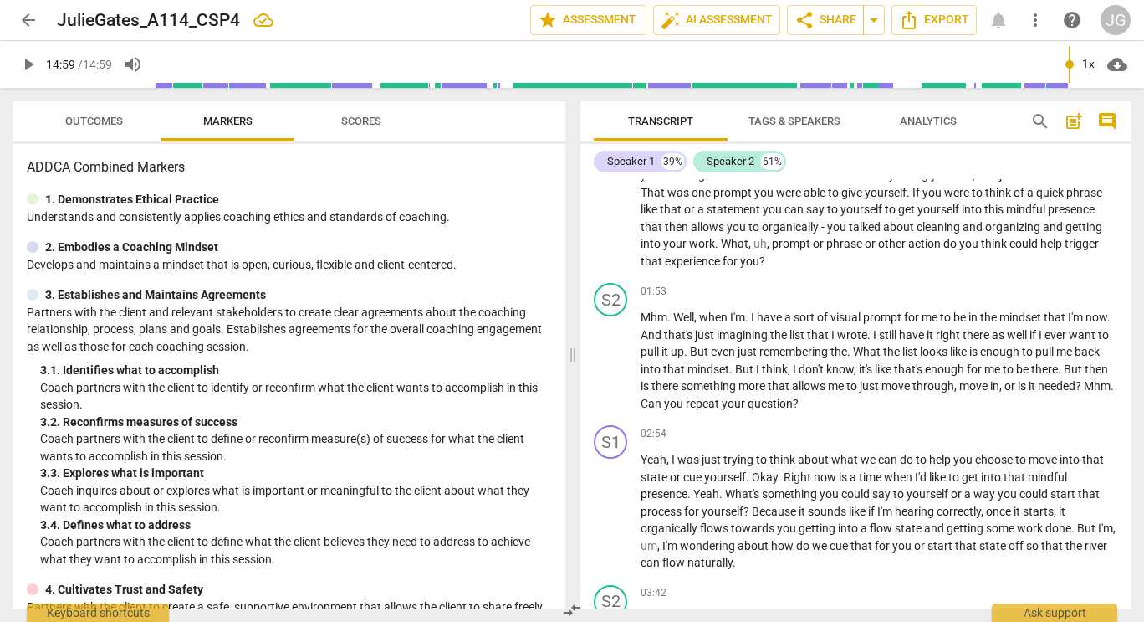
scroll to position [0, 0]
